Goal: Find specific page/section: Find specific page/section

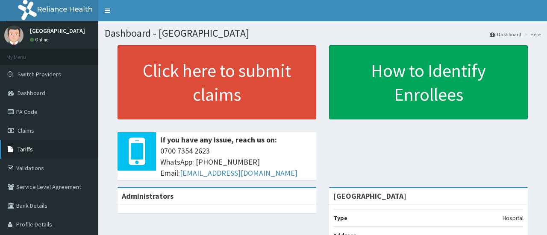
click at [20, 146] on span "Tariffs" at bounding box center [25, 150] width 15 height 8
click at [25, 150] on span "Tariffs" at bounding box center [25, 150] width 15 height 8
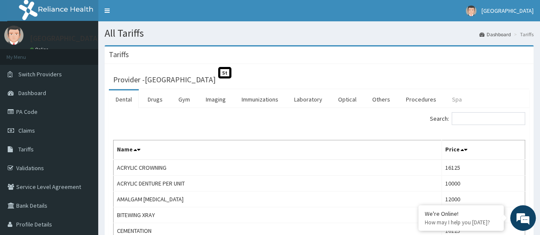
drag, startPoint x: 416, startPoint y: 99, endPoint x: 441, endPoint y: 97, distance: 24.9
click at [416, 99] on link "Procedures" at bounding box center [421, 100] width 44 height 18
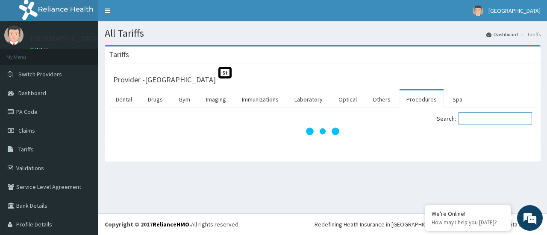
drag, startPoint x: 476, startPoint y: 120, endPoint x: 466, endPoint y: 115, distance: 10.7
click at [477, 120] on input "Search:" at bounding box center [494, 118] width 73 height 13
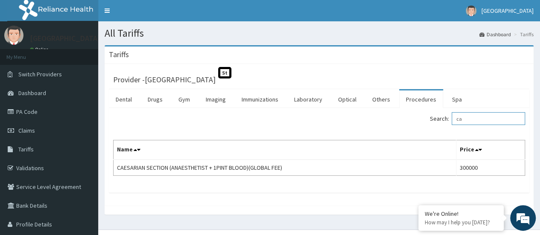
type input "c"
